Goal: Book appointment/travel/reservation

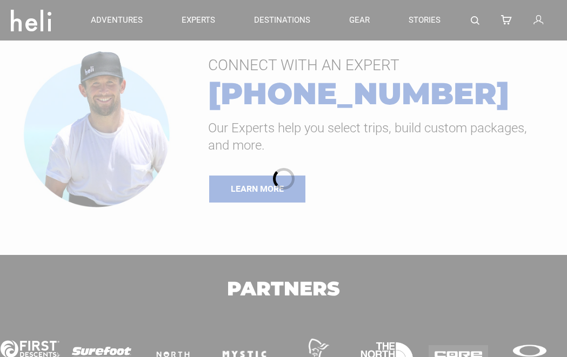
type input "Cat Skiing"
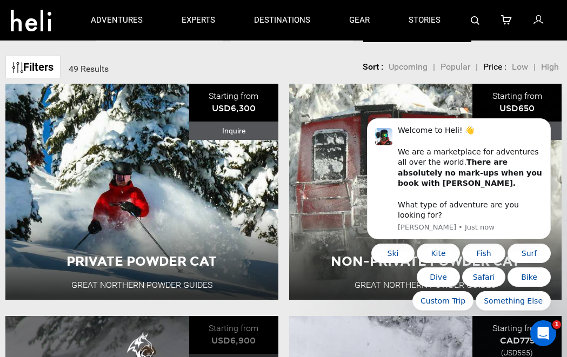
scroll to position [90, 0]
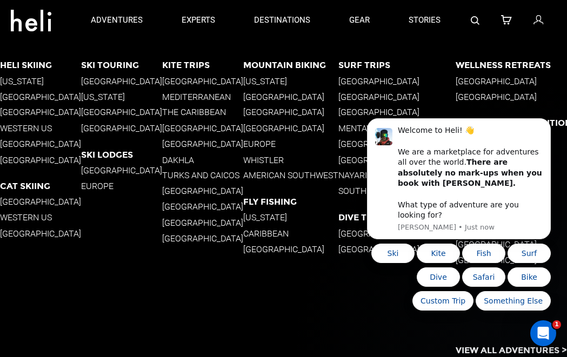
click at [54, 221] on p "Western US" at bounding box center [40, 218] width 81 height 10
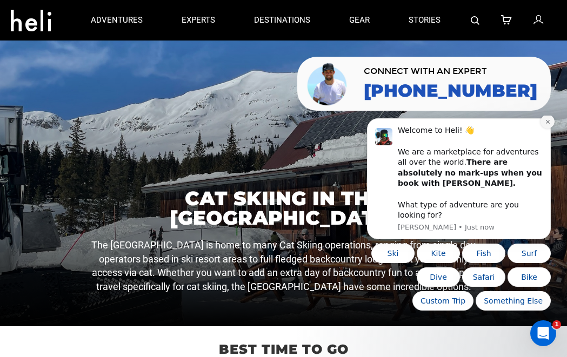
click at [547, 128] on button "Dismiss notification" at bounding box center [548, 122] width 14 height 14
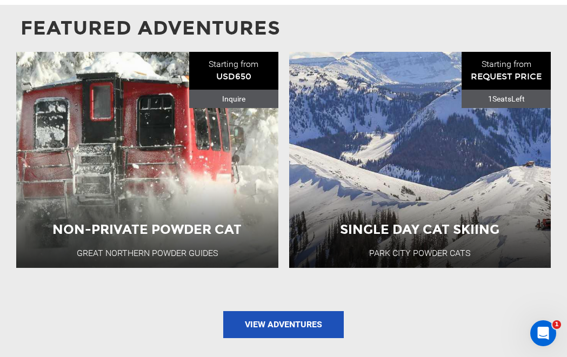
scroll to position [1093, 0]
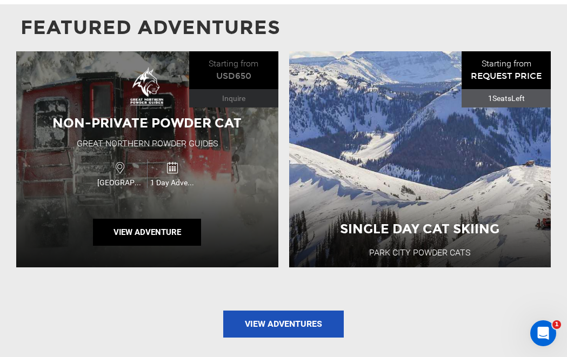
click at [152, 177] on span "1 Day Adventure" at bounding box center [174, 182] width 52 height 11
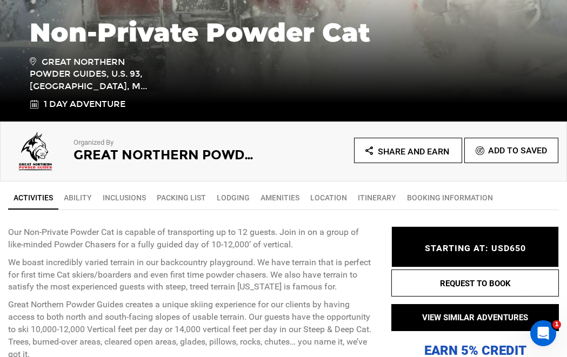
scroll to position [254, 0]
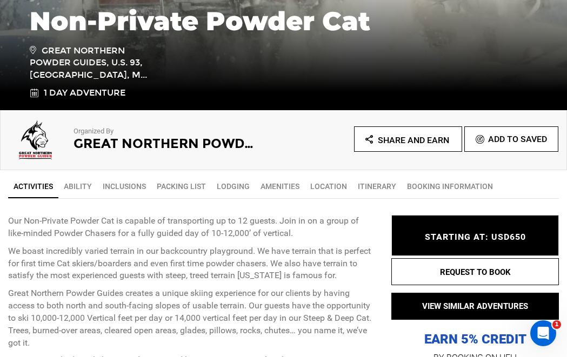
click at [332, 183] on link "Location" at bounding box center [329, 187] width 48 height 22
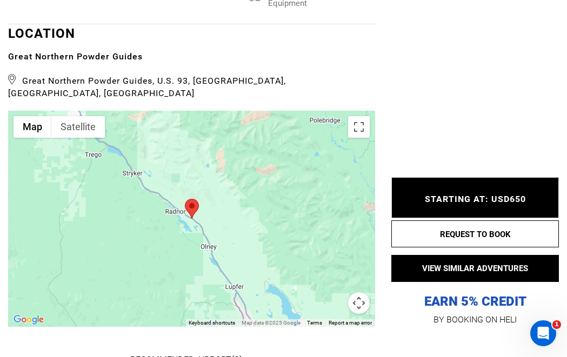
scroll to position [1393, 0]
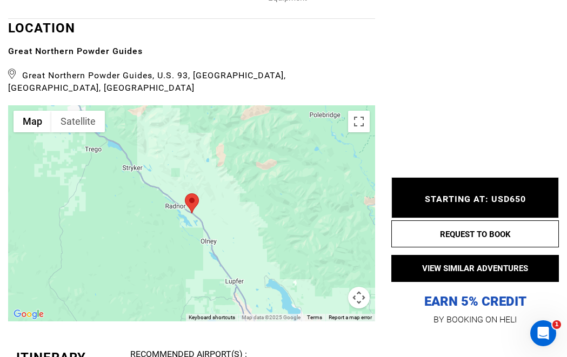
click at [187, 238] on div at bounding box center [191, 213] width 367 height 216
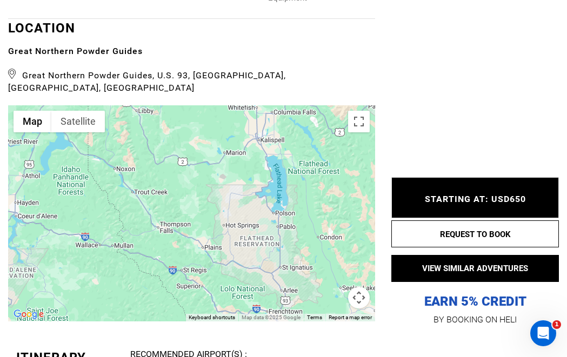
drag, startPoint x: 273, startPoint y: 289, endPoint x: 314, endPoint y: 125, distance: 168.2
click at [314, 125] on div at bounding box center [191, 213] width 367 height 216
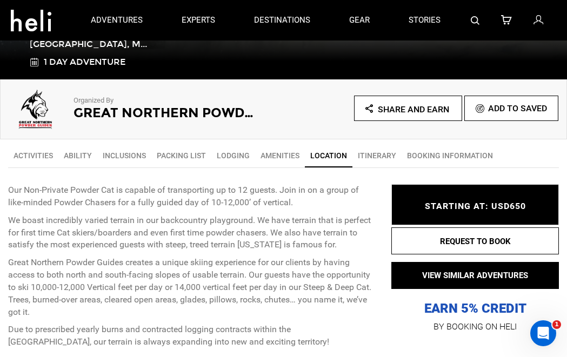
scroll to position [275, 0]
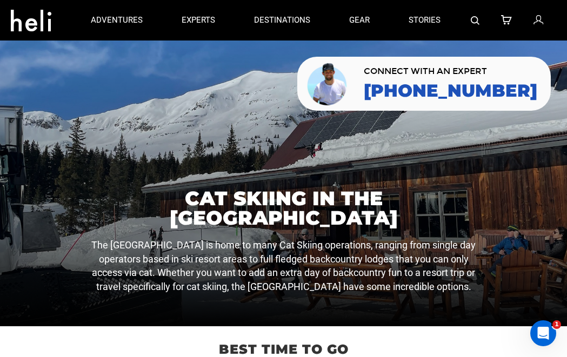
type input "Cat Skiing"
